Goal: Task Accomplishment & Management: Manage account settings

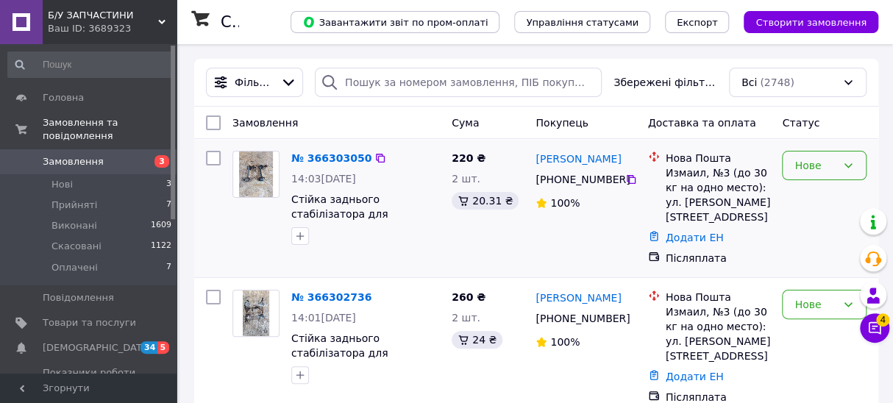
click at [839, 172] on div "Нове" at bounding box center [824, 165] width 85 height 29
click at [788, 196] on li "Прийнято" at bounding box center [823, 197] width 83 height 26
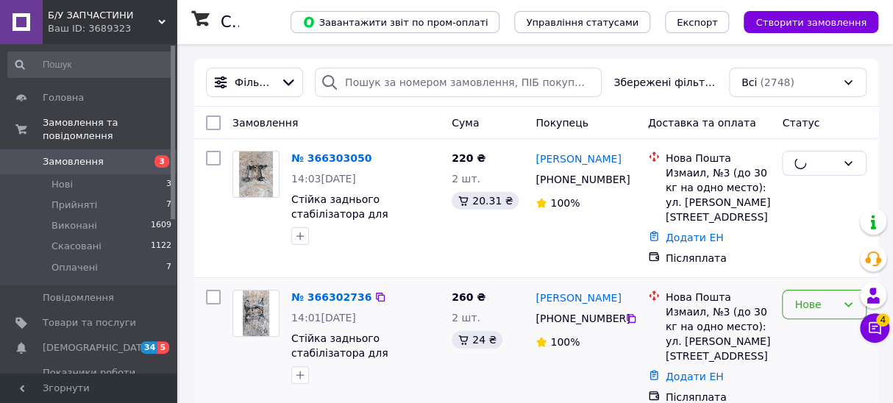
click at [816, 296] on div "Нове" at bounding box center [815, 304] width 42 height 16
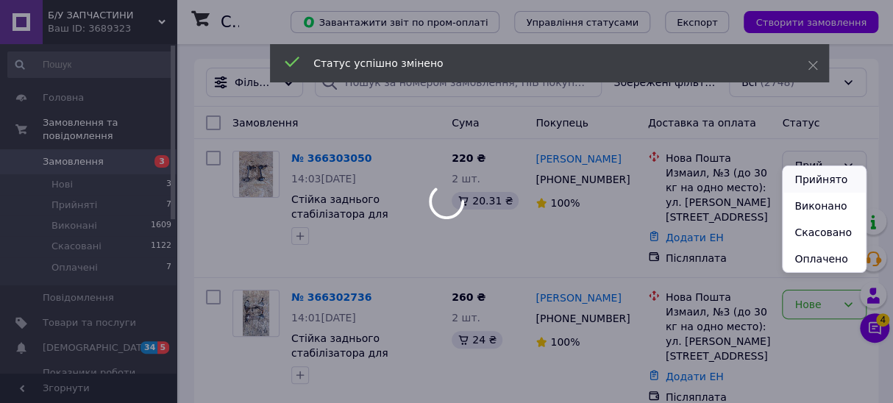
click at [823, 174] on li "Прийнято" at bounding box center [823, 179] width 83 height 26
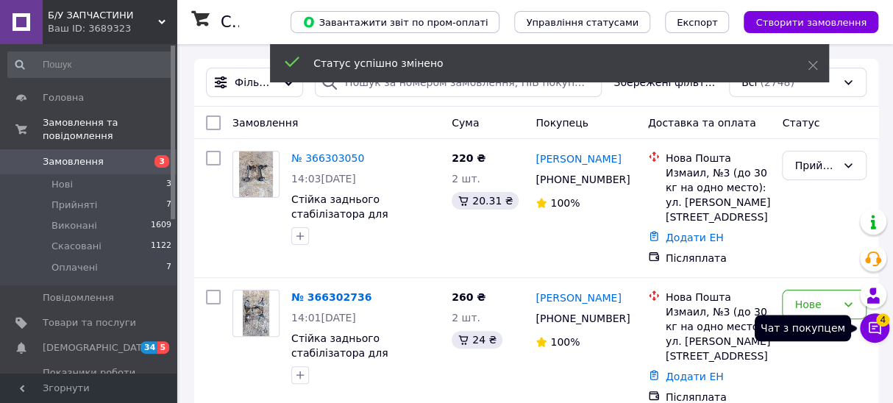
click at [877, 323] on span "4" at bounding box center [882, 319] width 13 height 13
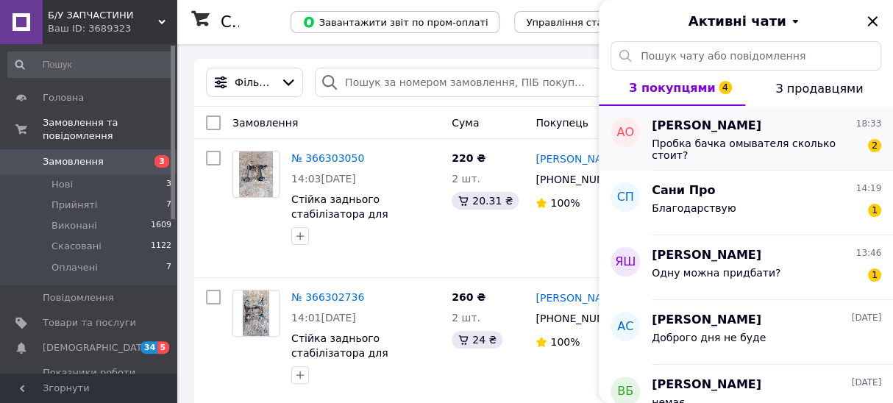
click at [792, 151] on div "Пробка бачка омывателя сколько стоит?" at bounding box center [755, 149] width 209 height 24
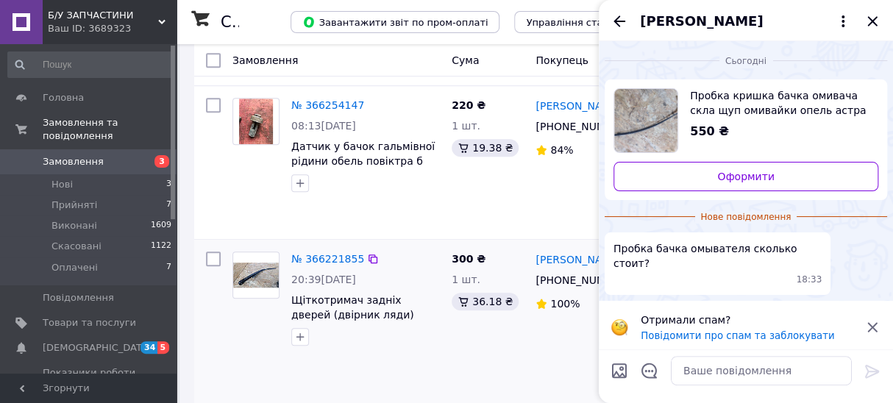
scroll to position [334, 0]
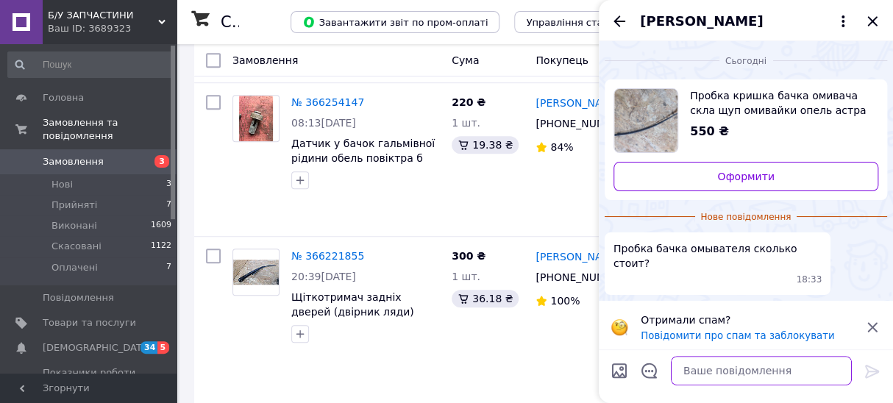
click at [718, 360] on textarea at bounding box center [761, 370] width 181 height 29
type textarea "доброго дня все разом продаєся"
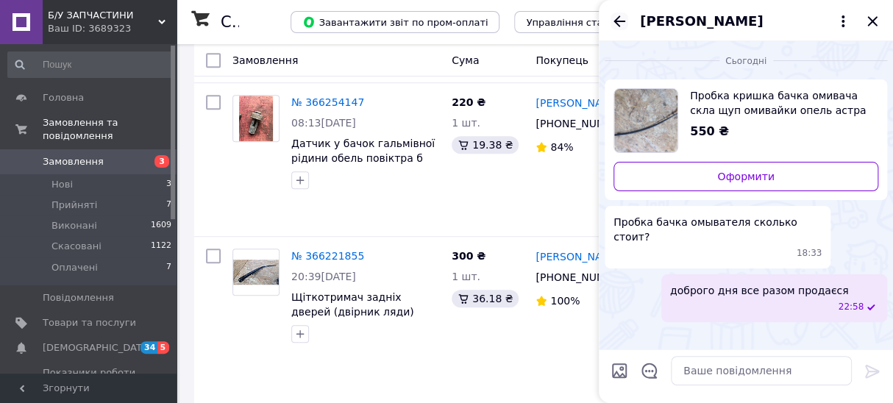
click at [624, 21] on icon "Назад" at bounding box center [619, 20] width 12 height 11
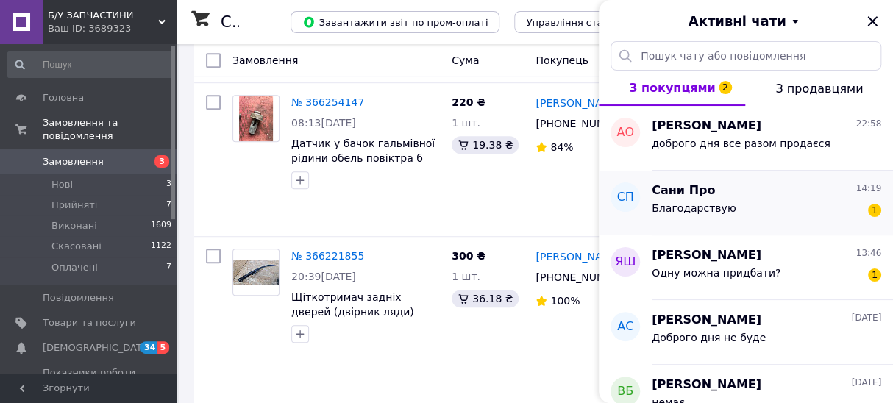
click at [720, 202] on span "Благодарствую" at bounding box center [693, 208] width 84 height 12
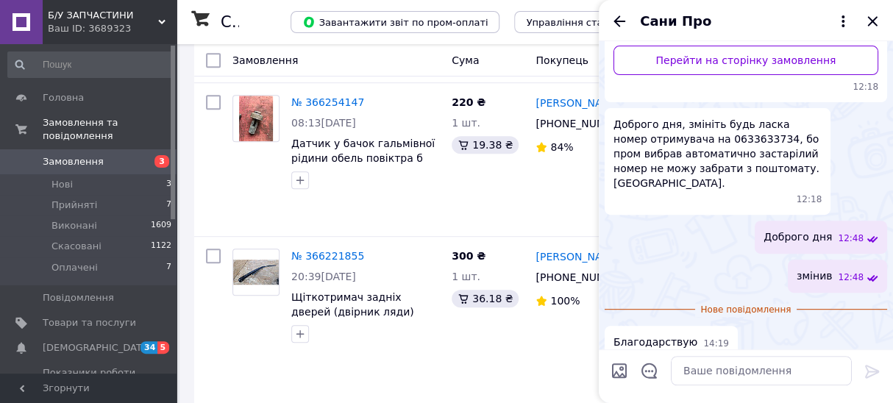
scroll to position [193, 0]
click at [626, 18] on icon "Назад" at bounding box center [619, 21] width 18 height 18
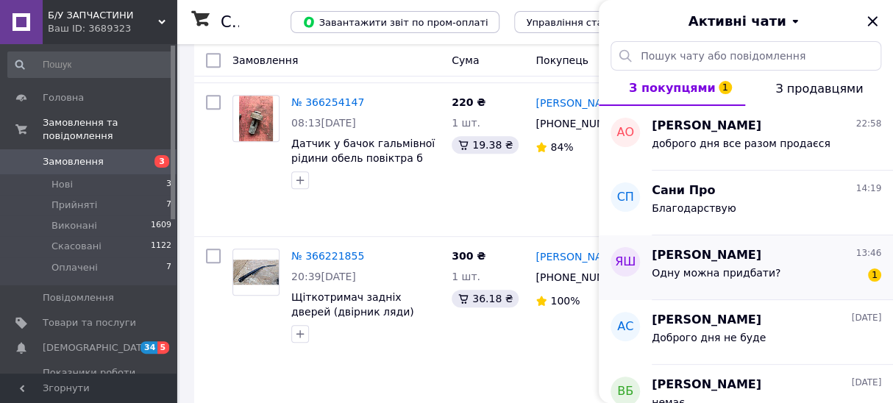
click at [794, 267] on div "Одну можна придбати? 1" at bounding box center [765, 276] width 229 height 24
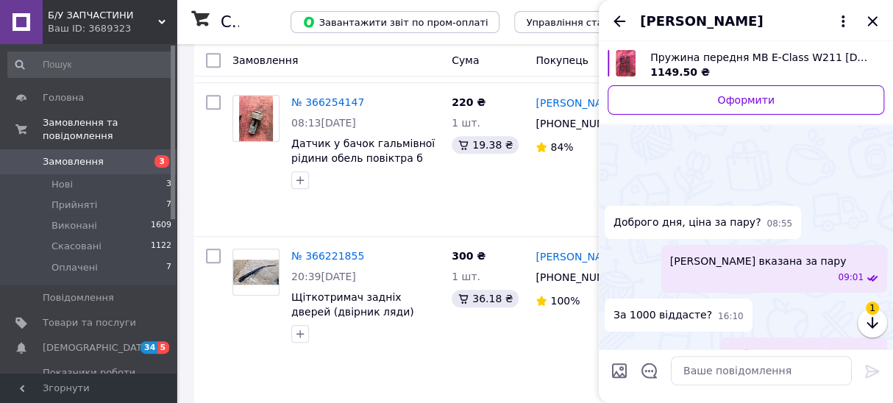
scroll to position [517, 0]
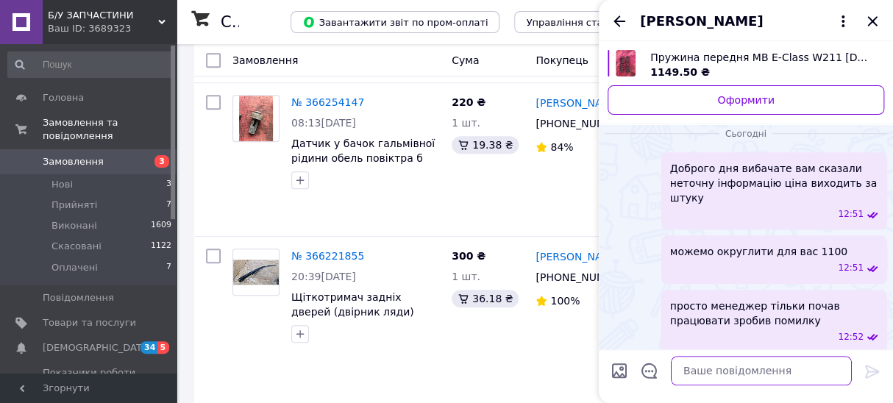
click at [734, 360] on textarea at bounding box center [761, 370] width 181 height 29
type textarea "так"
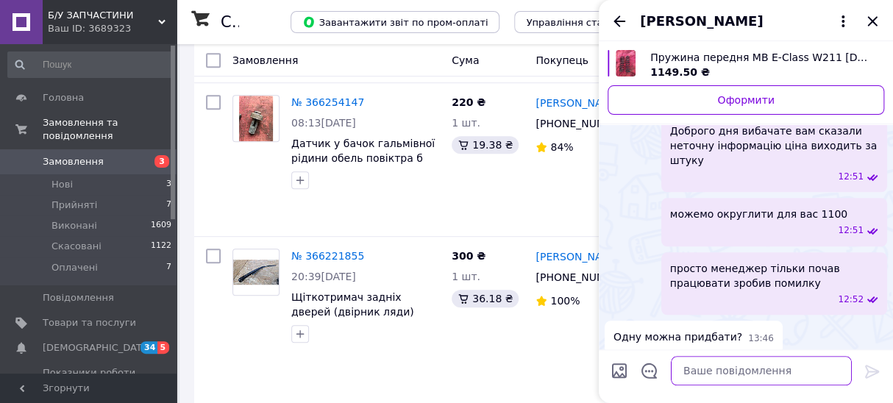
scroll to position [492, 0]
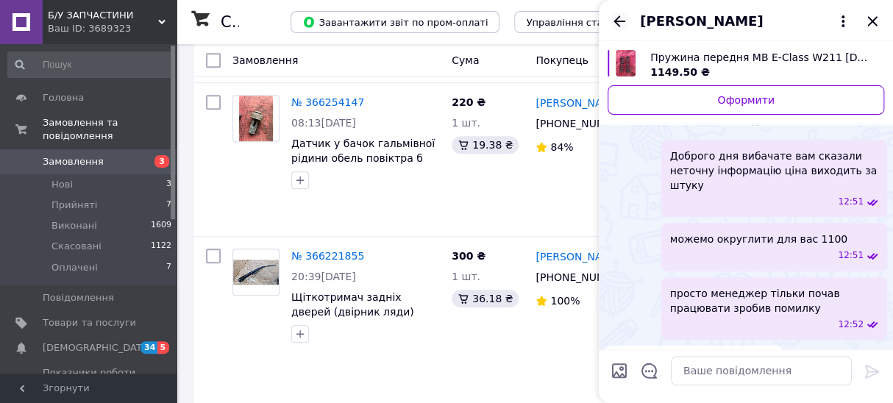
click at [623, 19] on icon "Назад" at bounding box center [619, 21] width 18 height 18
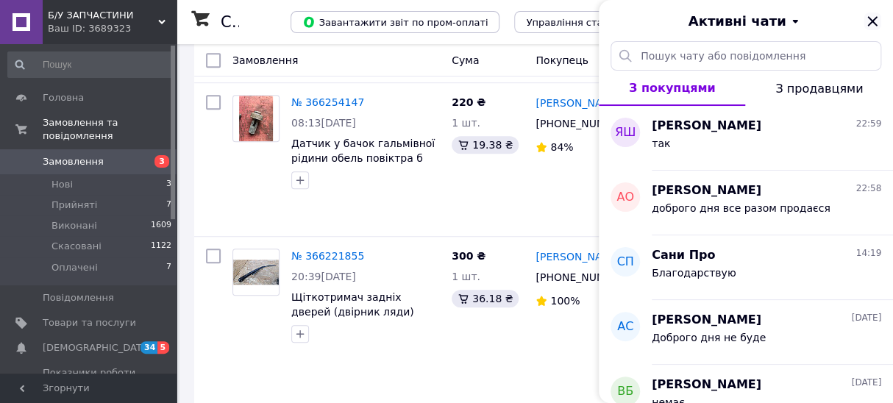
click at [868, 19] on icon "Закрити" at bounding box center [872, 21] width 18 height 18
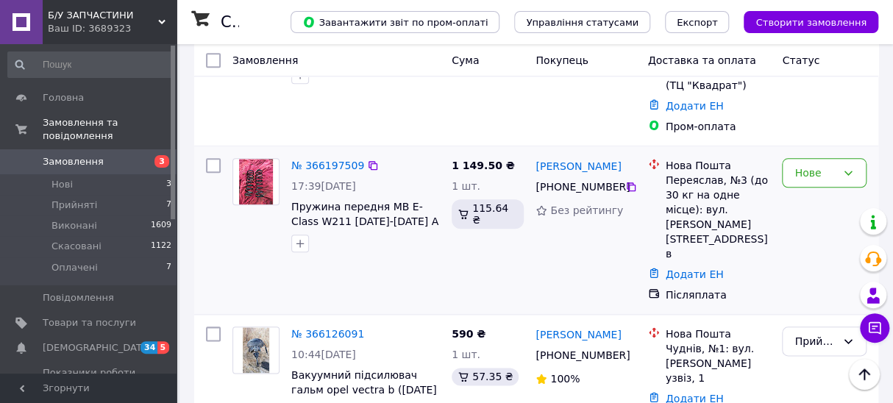
scroll to position [535, 0]
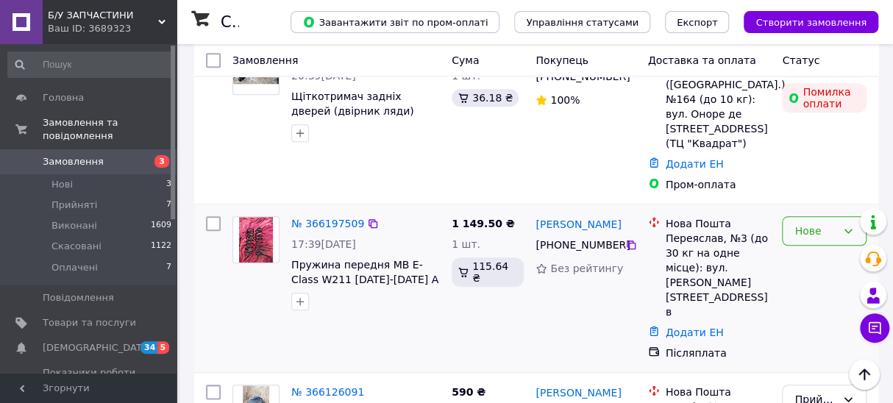
click at [799, 216] on div "Нове" at bounding box center [824, 230] width 85 height 29
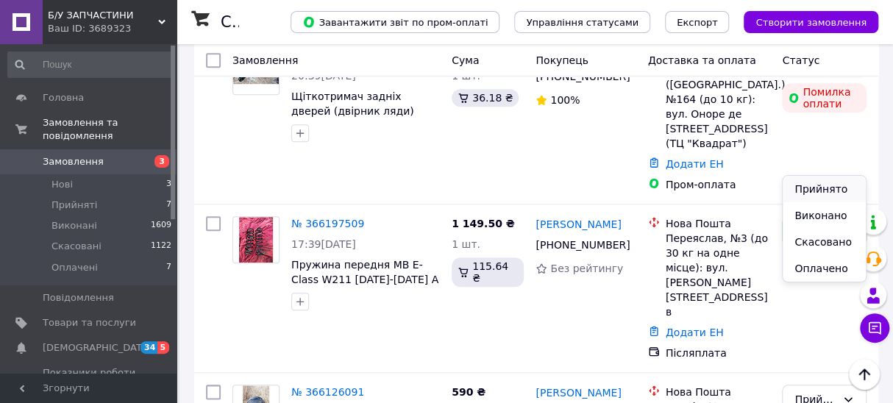
click at [796, 196] on li "Прийнято" at bounding box center [823, 189] width 83 height 26
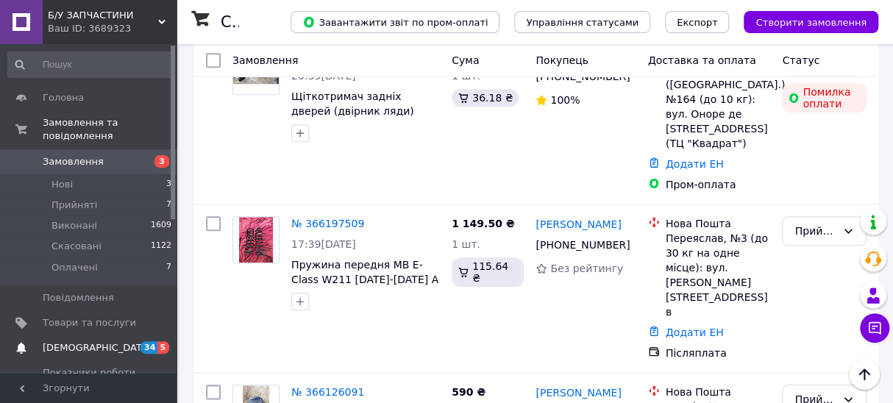
click at [137, 335] on link "[DEMOGRAPHIC_DATA] 34 5" at bounding box center [90, 347] width 180 height 25
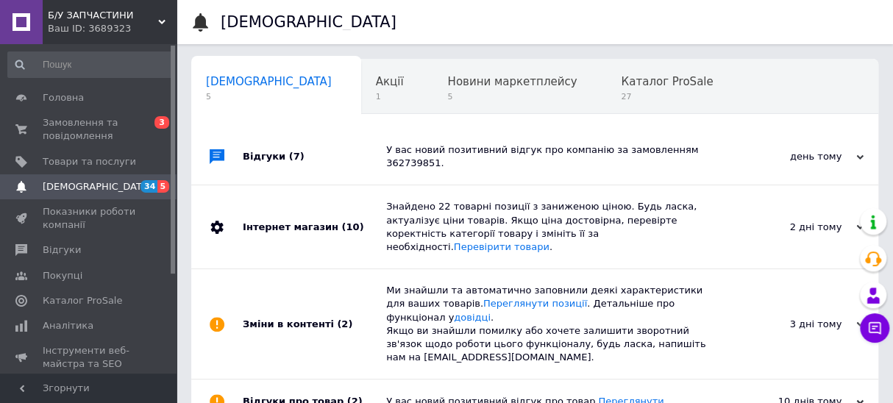
scroll to position [0, 7]
click at [107, 136] on span "Замовлення та повідомлення" at bounding box center [89, 129] width 93 height 26
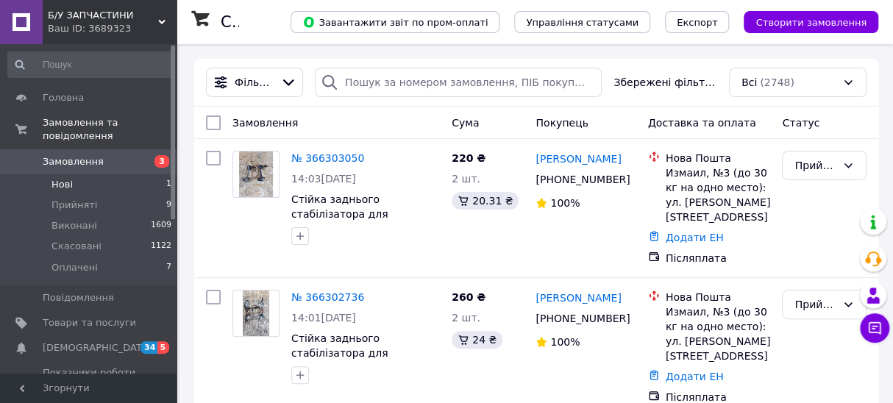
click at [124, 174] on li "Нові 1" at bounding box center [90, 184] width 180 height 21
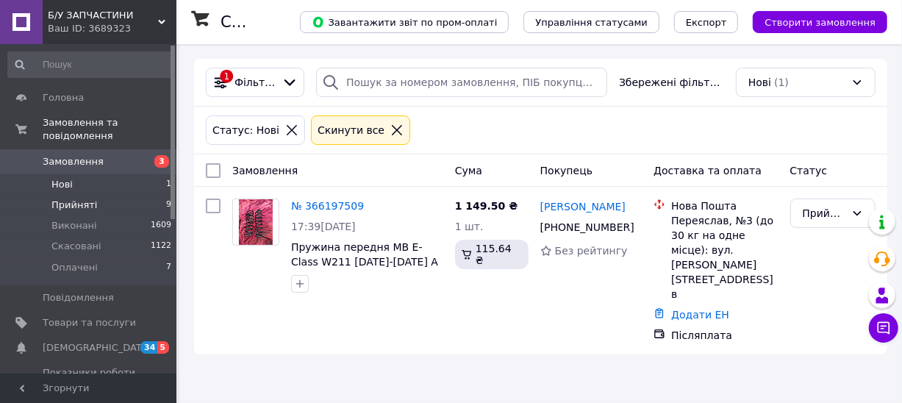
click at [110, 199] on li "Прийняті 9" at bounding box center [90, 205] width 180 height 21
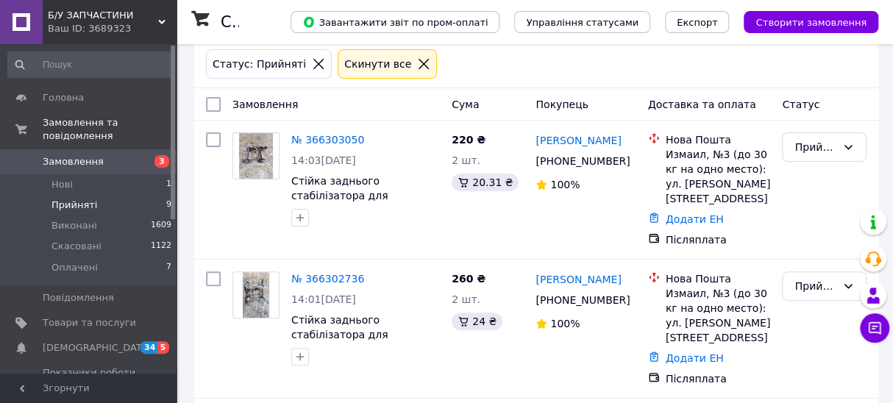
scroll to position [66, 0]
click at [154, 341] on span "34" at bounding box center [148, 347] width 17 height 12
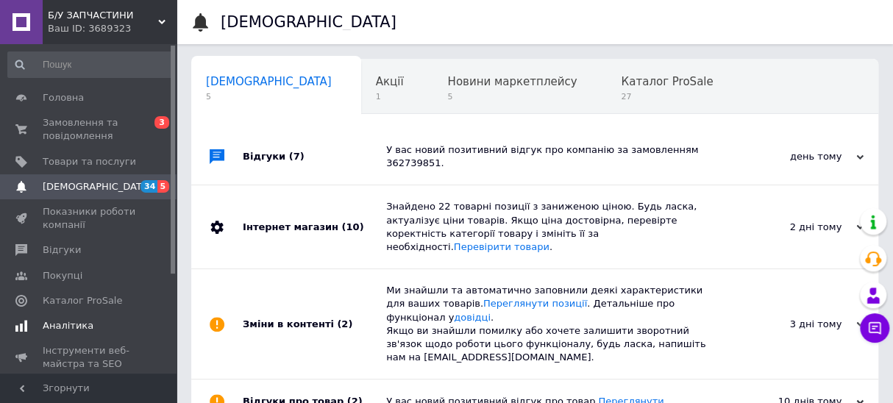
scroll to position [0, 7]
click at [124, 124] on span "Замовлення та повідомлення" at bounding box center [89, 129] width 93 height 26
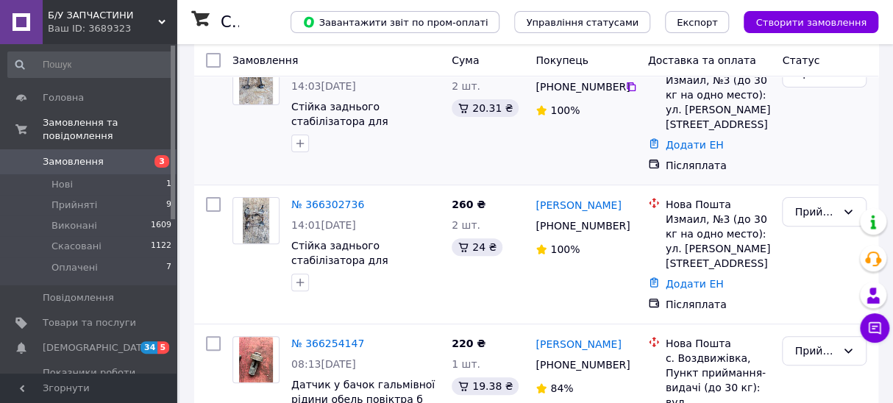
scroll to position [133, 0]
